Goal: Check status: Check status

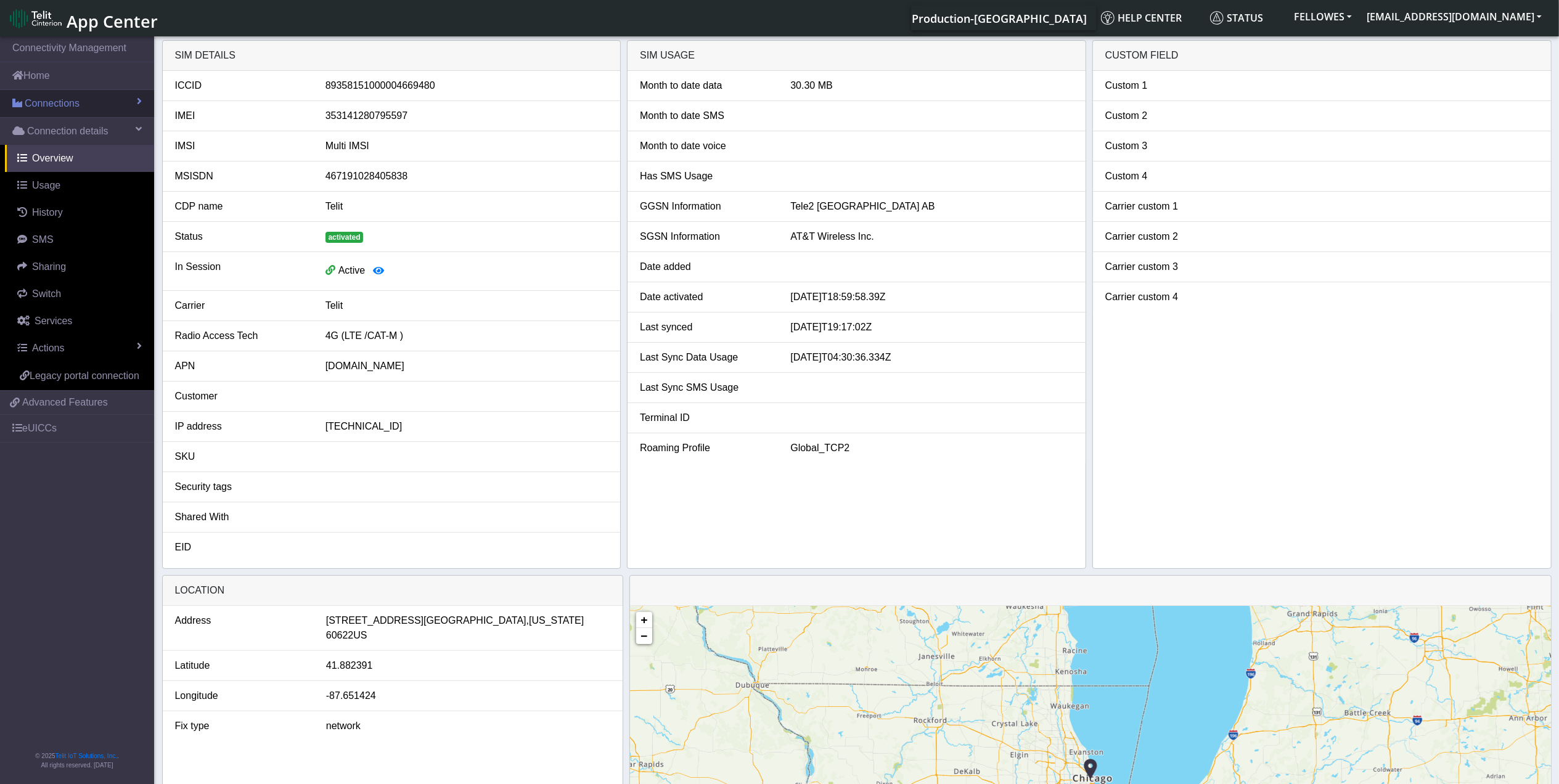
click at [60, 95] on link "Connections" at bounding box center [77, 103] width 154 height 27
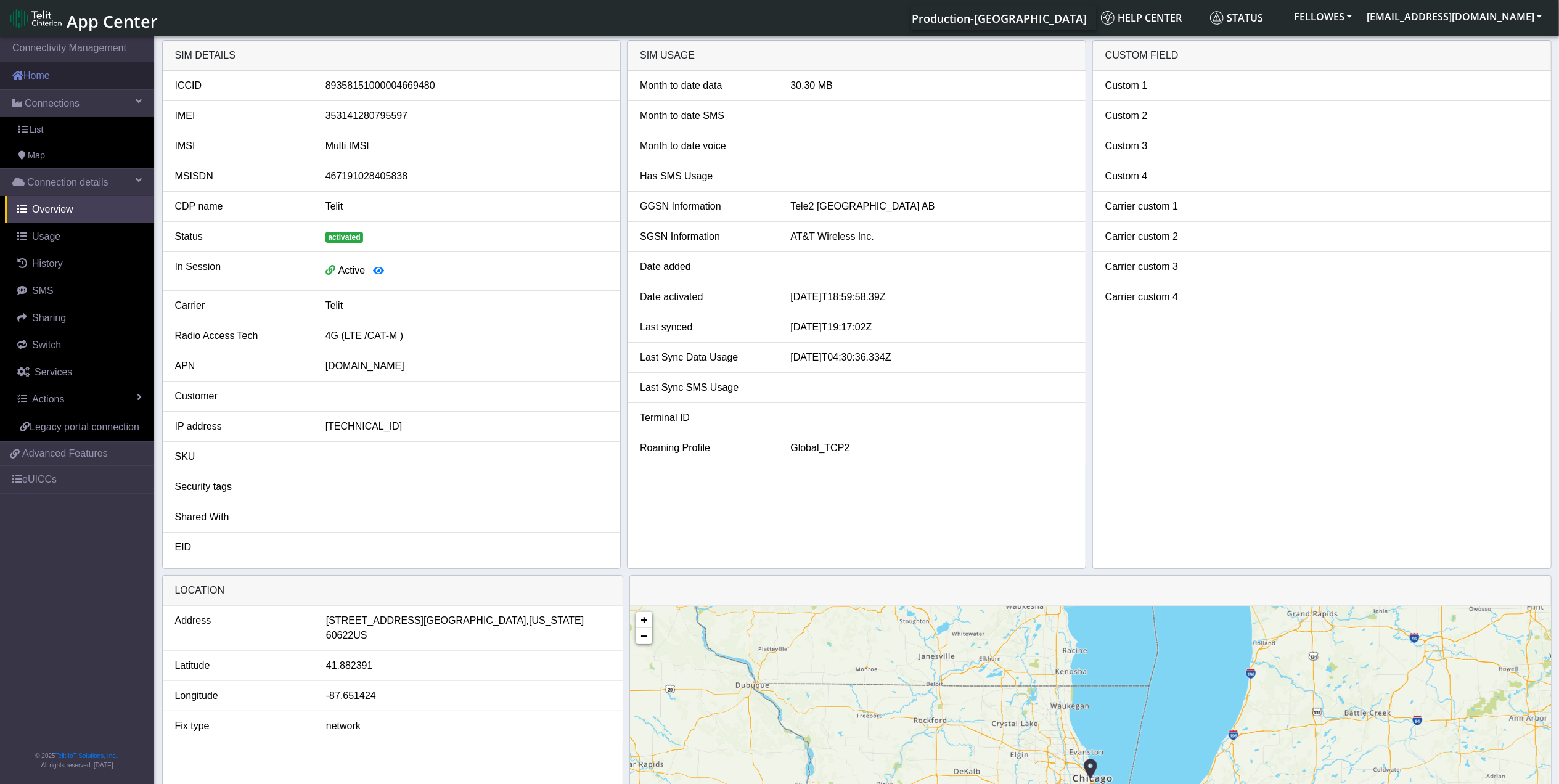
click at [60, 78] on link "Home" at bounding box center [77, 75] width 154 height 27
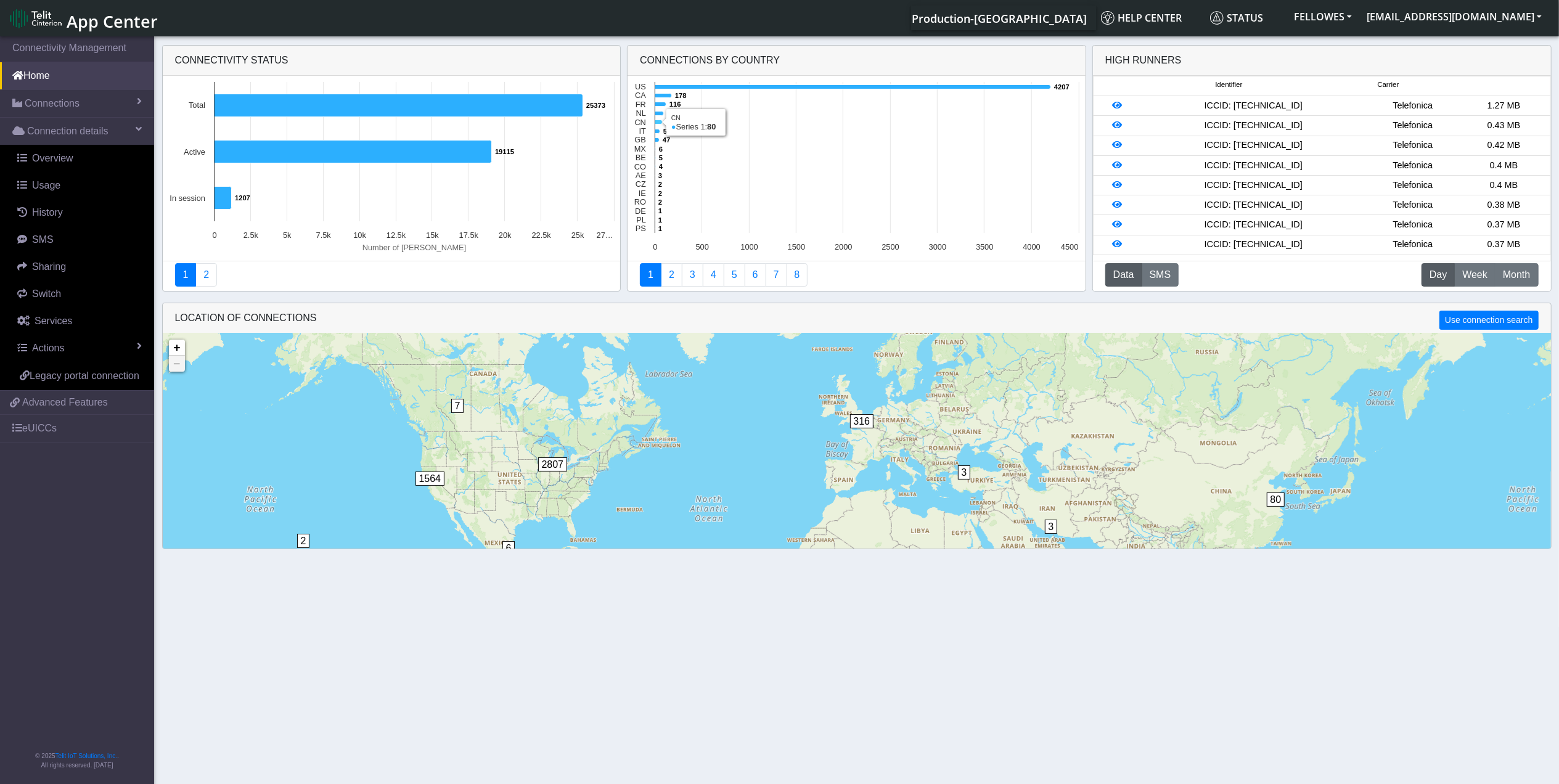
click at [657, 124] on icon at bounding box center [659, 122] width 7 height 4
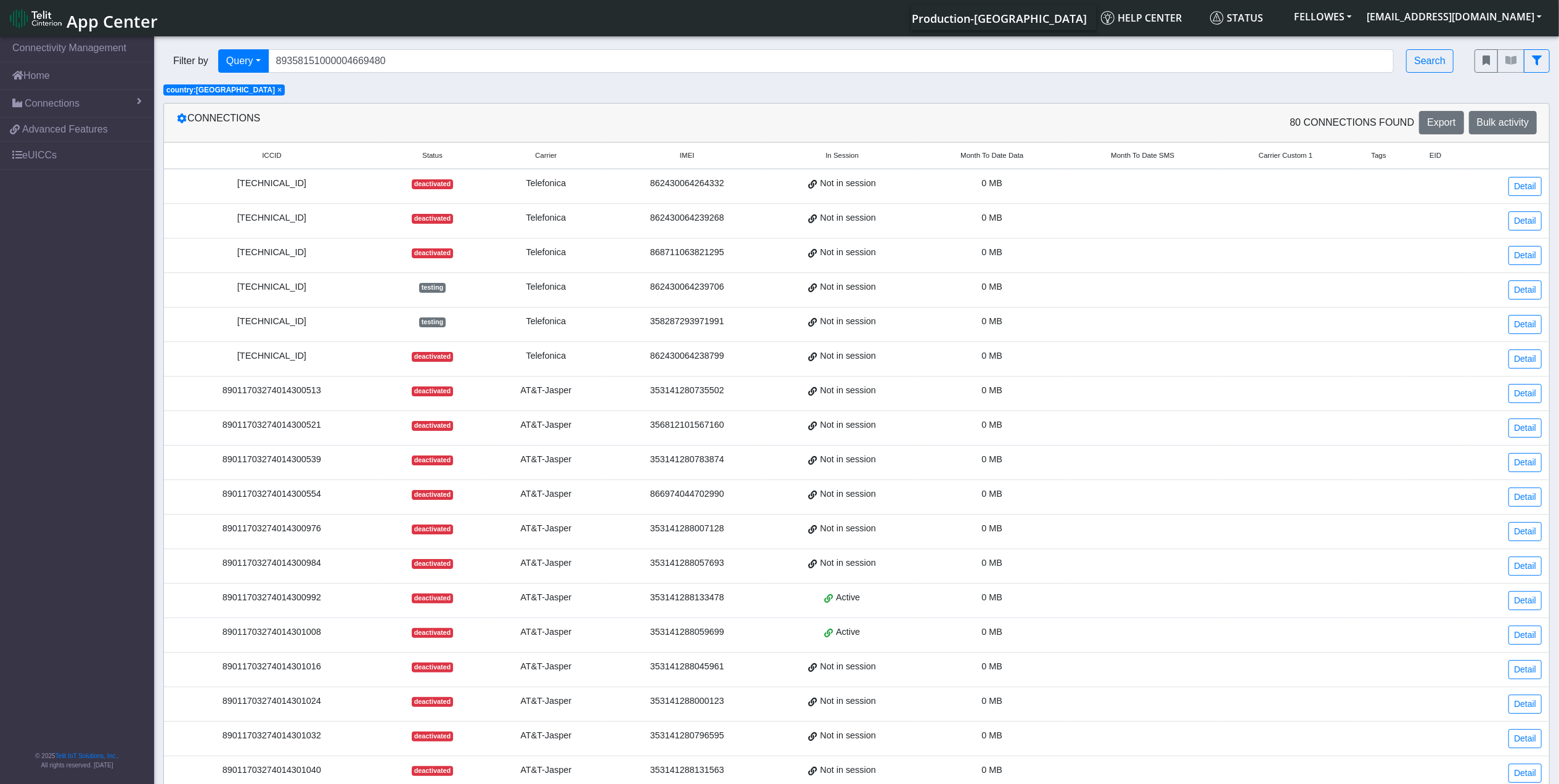
click at [982, 153] on span "Month To Date Data" at bounding box center [992, 155] width 63 height 11
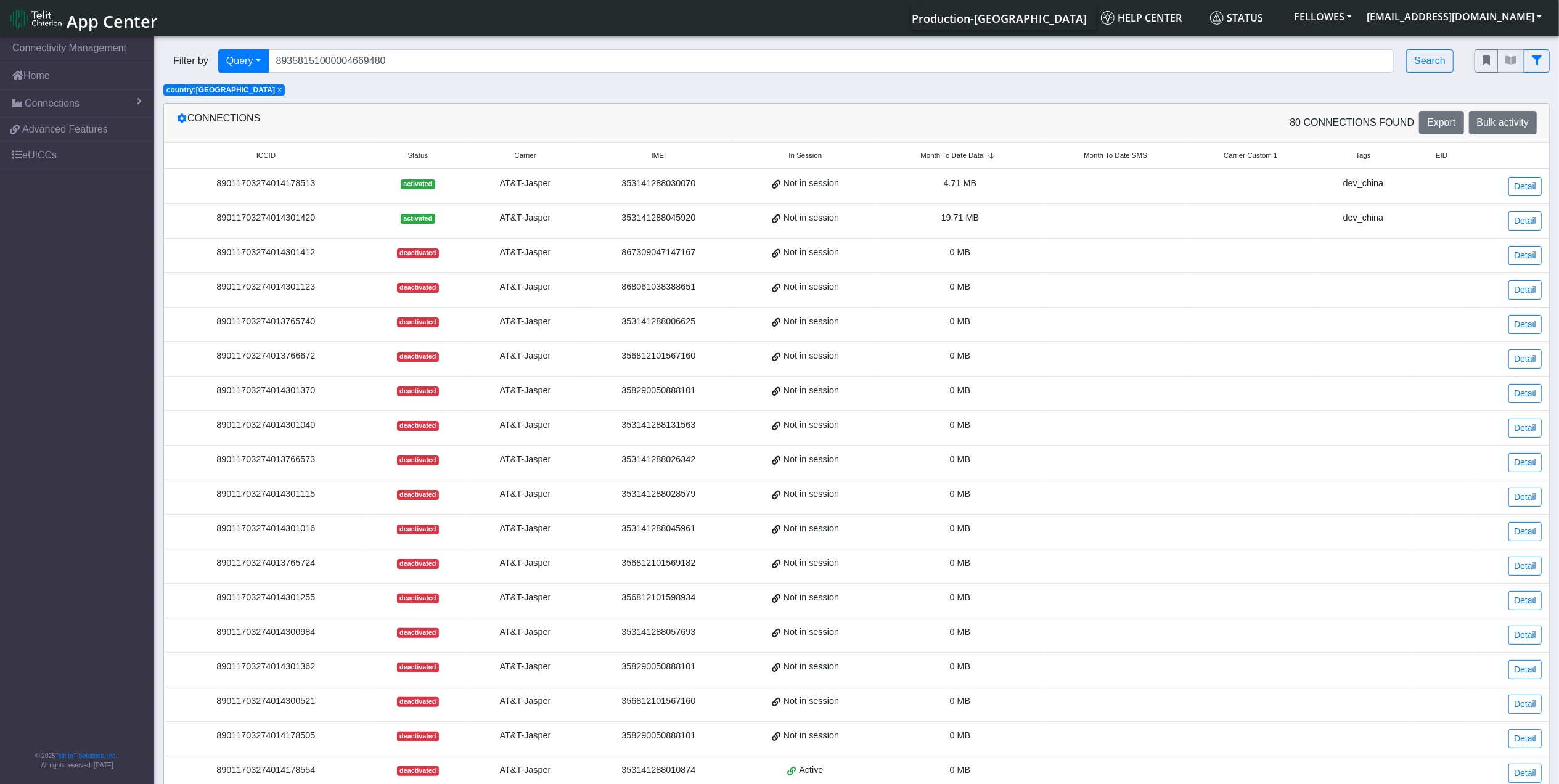
click at [982, 153] on span "Month To Date Data" at bounding box center [952, 155] width 63 height 11
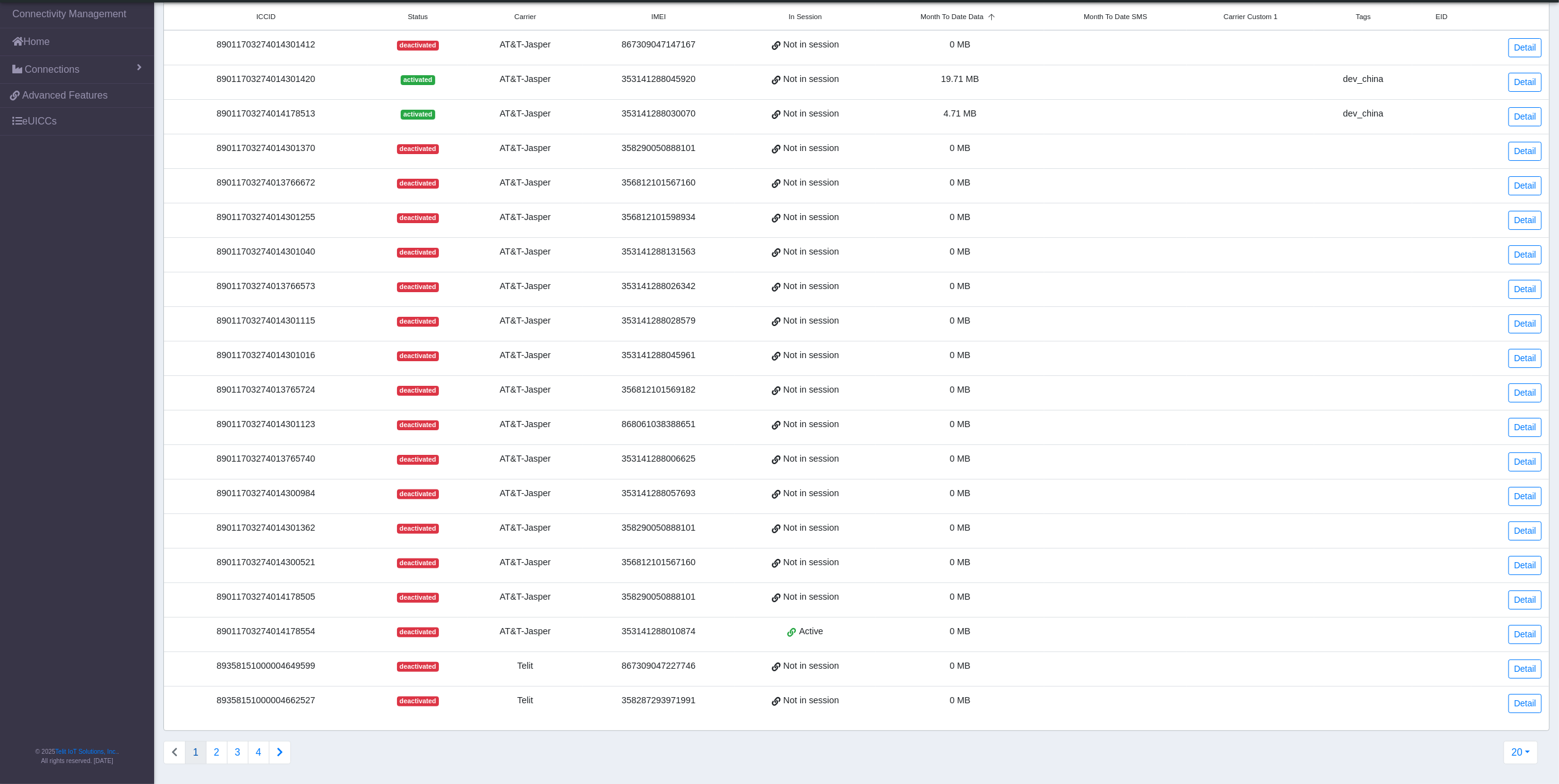
scroll to position [118, 0]
click at [255, 757] on button "4" at bounding box center [258, 752] width 22 height 23
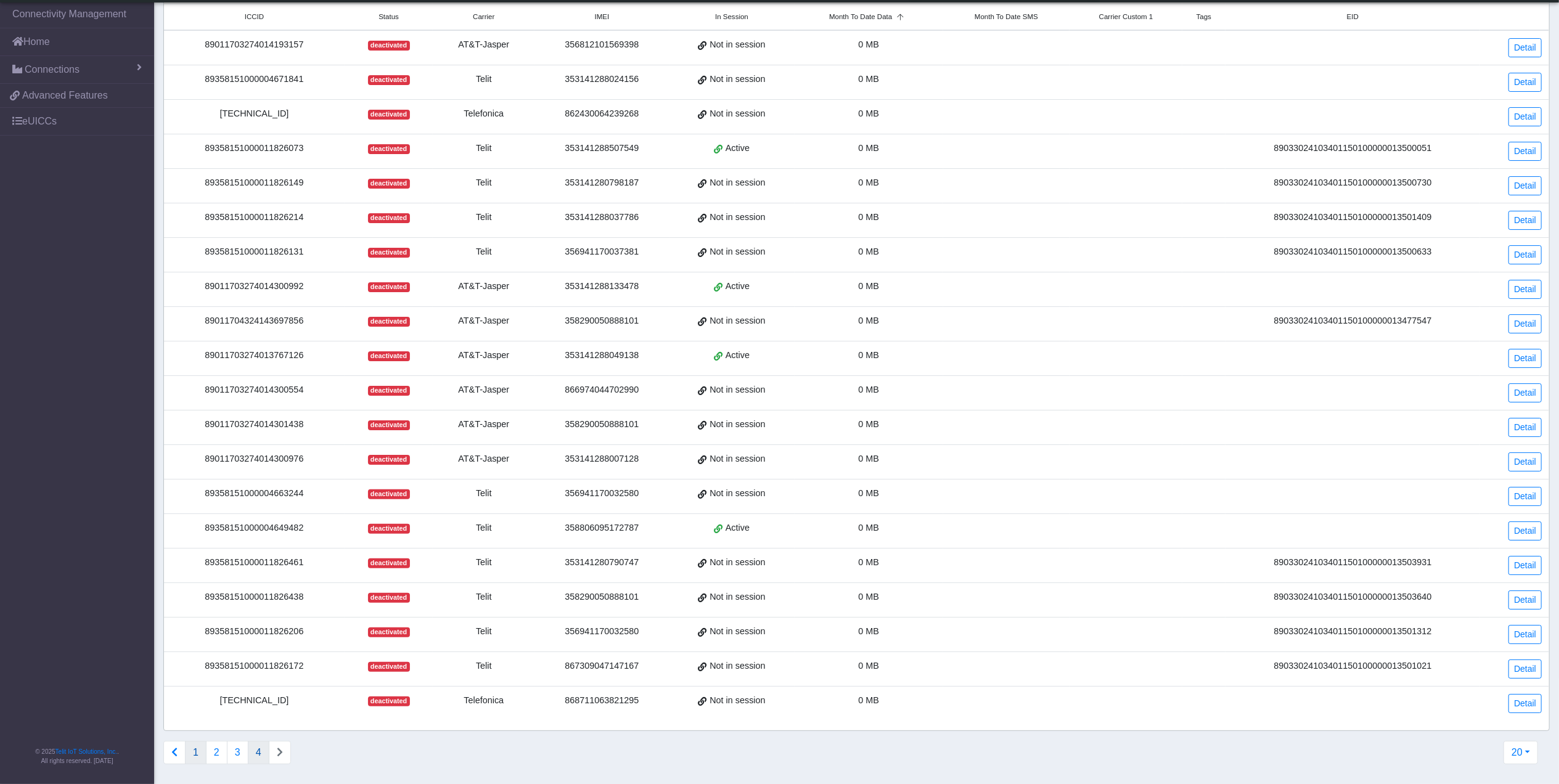
click at [198, 750] on button "1" at bounding box center [195, 752] width 22 height 23
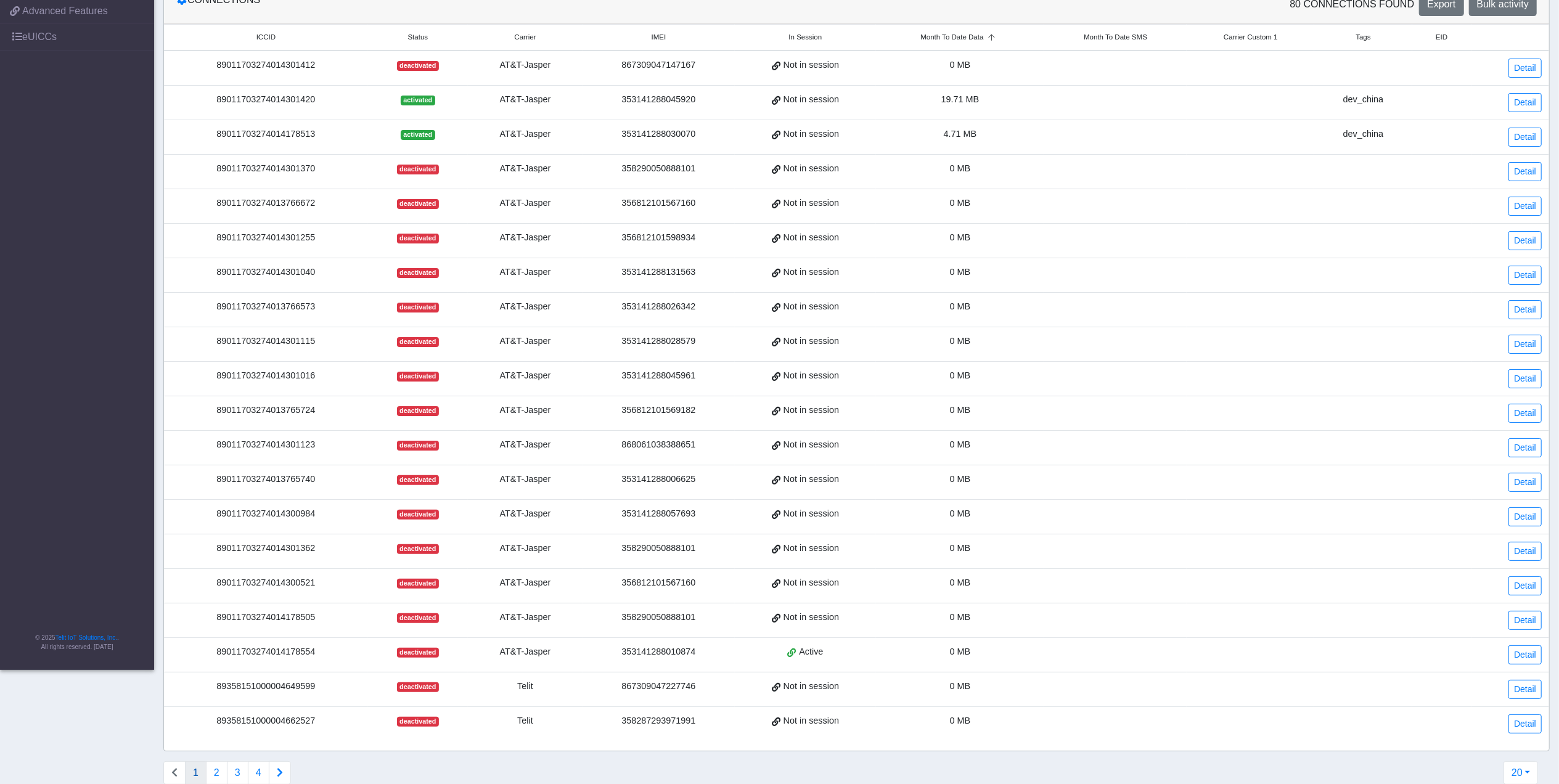
scroll to position [0, 0]
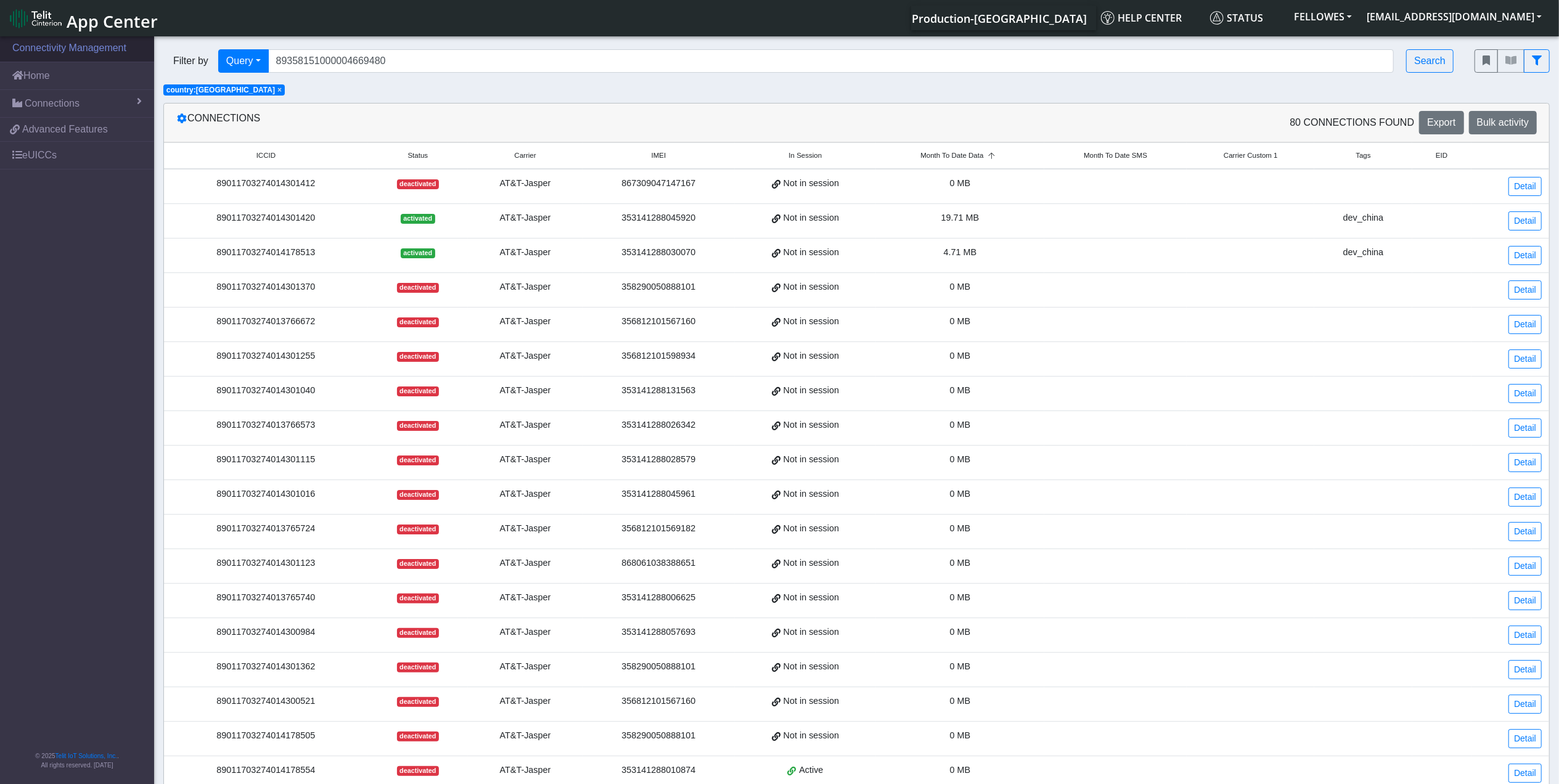
click at [84, 60] on link "Connectivity Management" at bounding box center [77, 48] width 154 height 27
click at [84, 52] on link "Connectivity Management" at bounding box center [77, 48] width 154 height 27
click at [55, 71] on link "Home" at bounding box center [77, 75] width 154 height 27
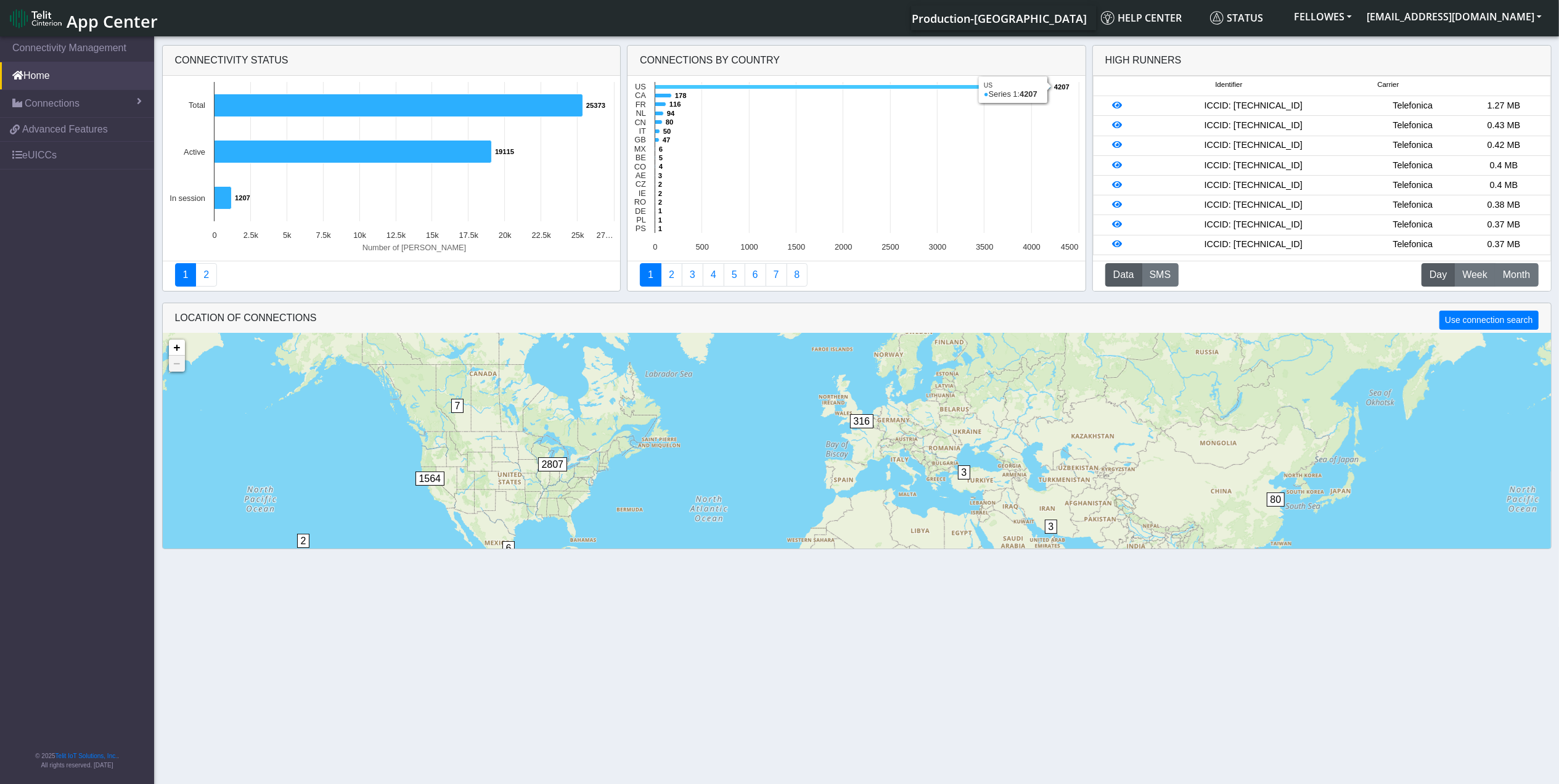
click at [751, 88] on icon at bounding box center [853, 87] width 396 height 4
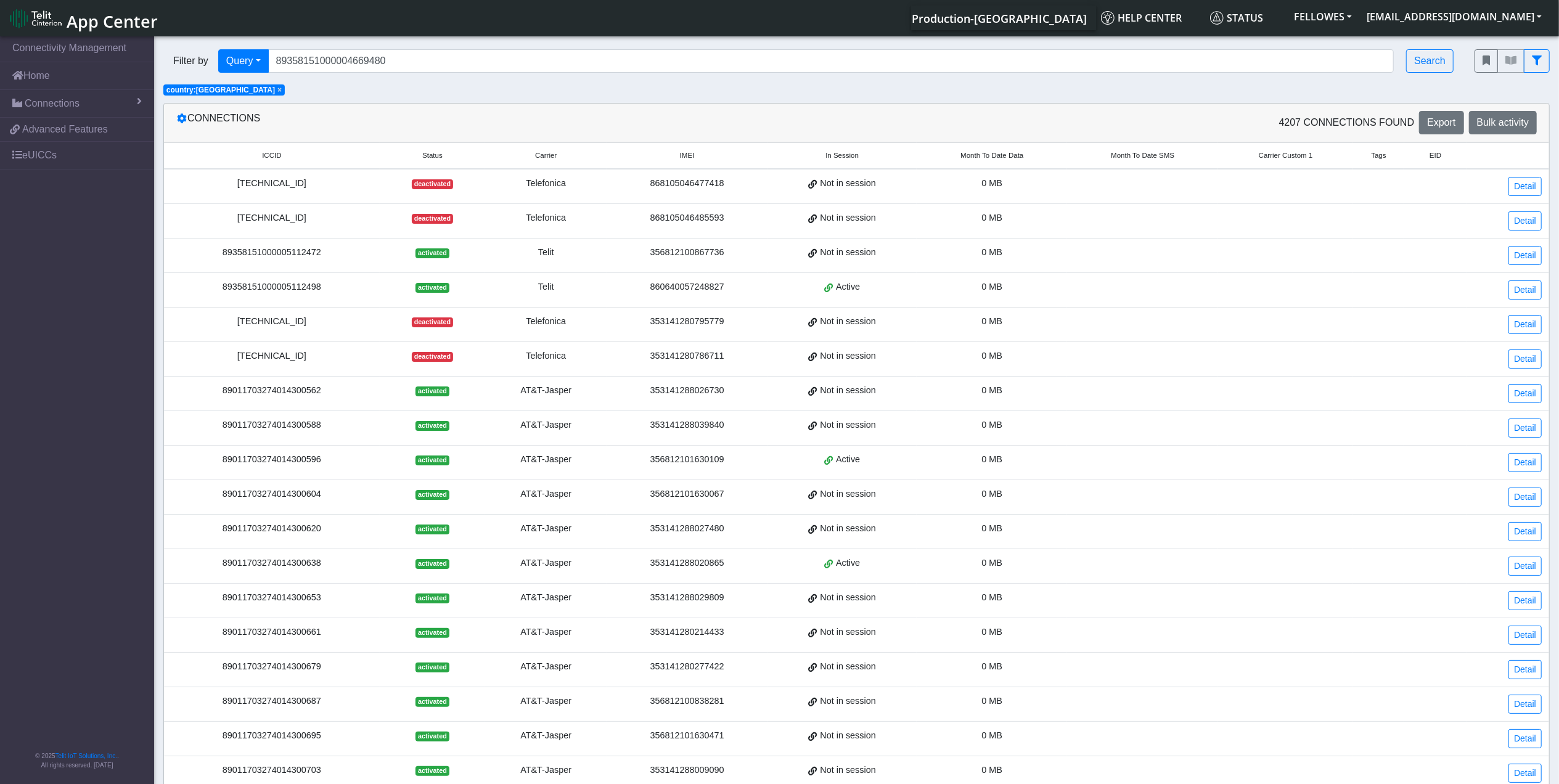
click at [1017, 160] on span "Month To Date Data" at bounding box center [992, 155] width 63 height 11
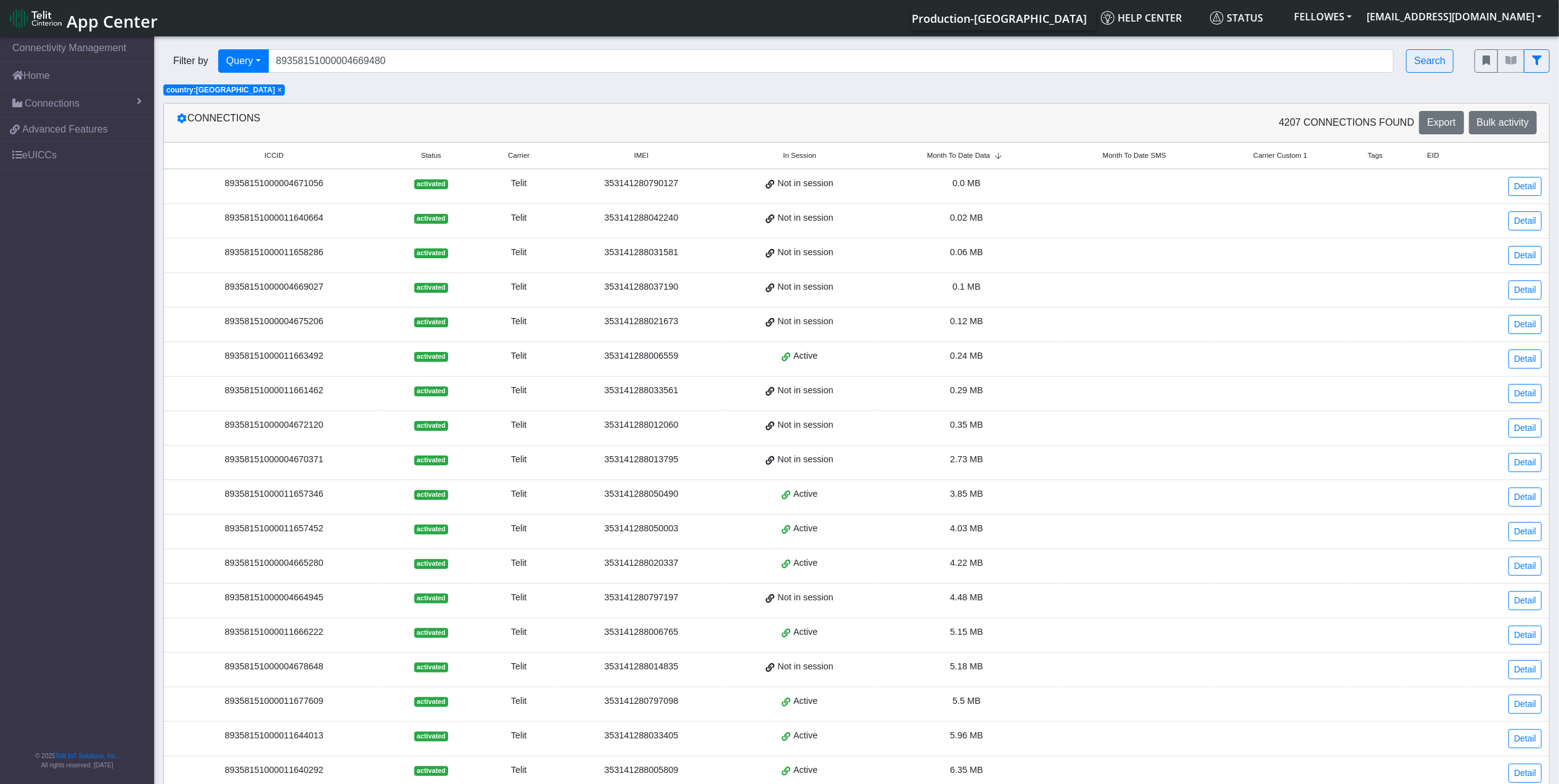
click at [987, 158] on span "Month To Date Data" at bounding box center [958, 155] width 63 height 11
